Goal: Navigation & Orientation: Find specific page/section

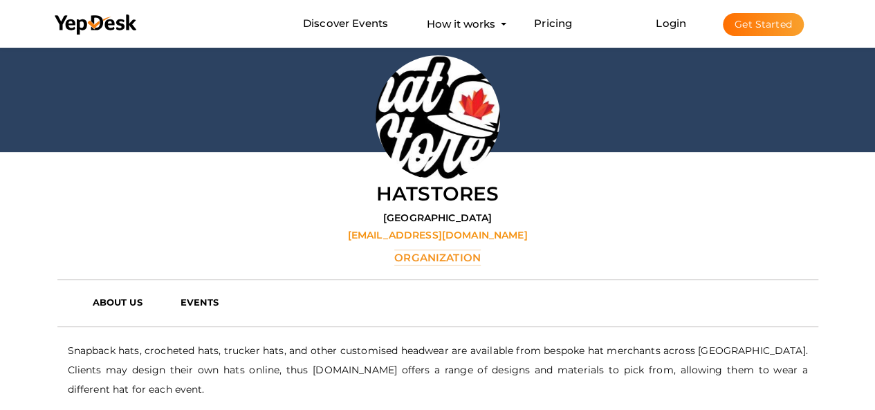
scroll to position [252, 0]
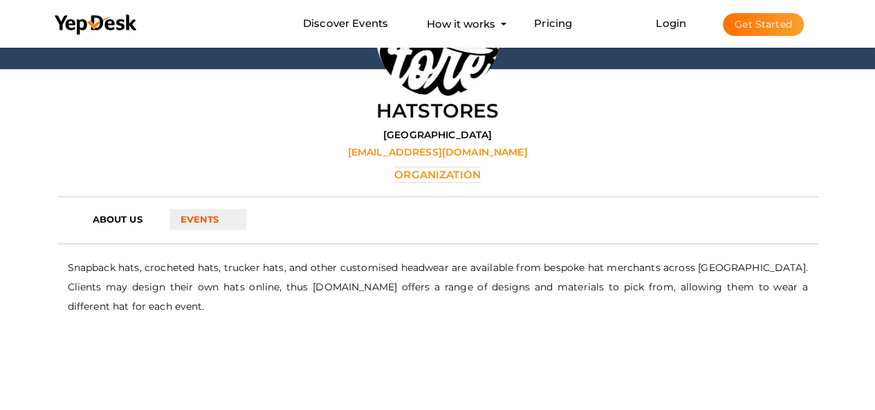
click at [181, 210] on link "EVENTS" at bounding box center [208, 219] width 77 height 21
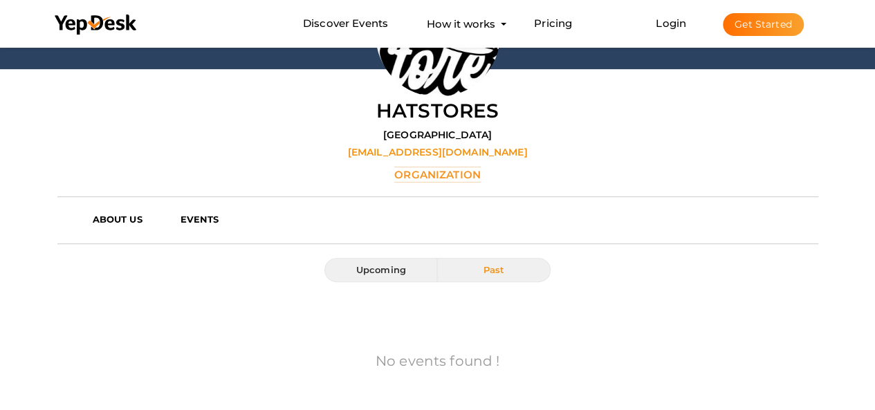
click at [504, 270] on button "Past" at bounding box center [493, 270] width 113 height 24
click at [113, 230] on div at bounding box center [437, 244] width 761 height 28
click at [115, 223] on b "ABOUT US" at bounding box center [118, 219] width 50 height 11
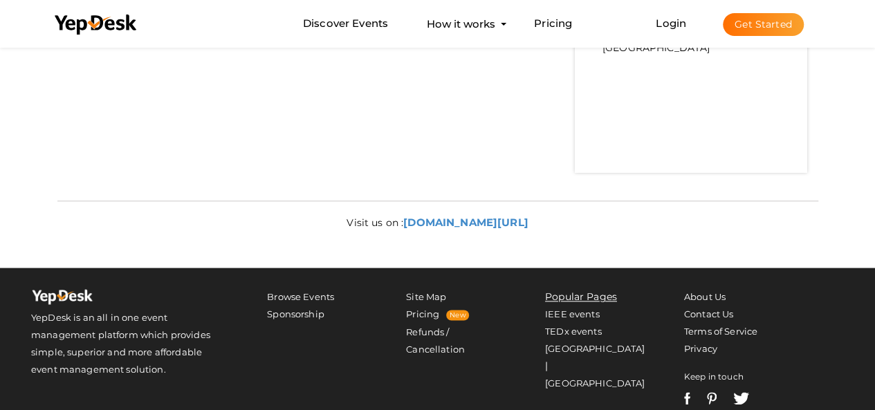
scroll to position [679, 0]
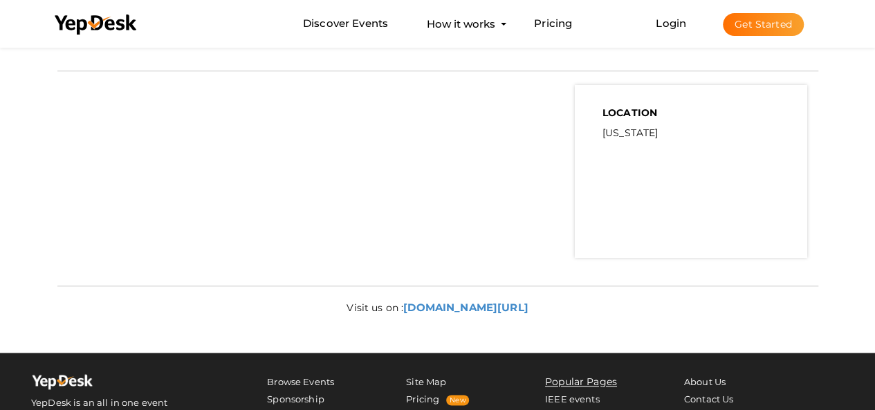
scroll to position [692, 0]
